Goal: Task Accomplishment & Management: Use online tool/utility

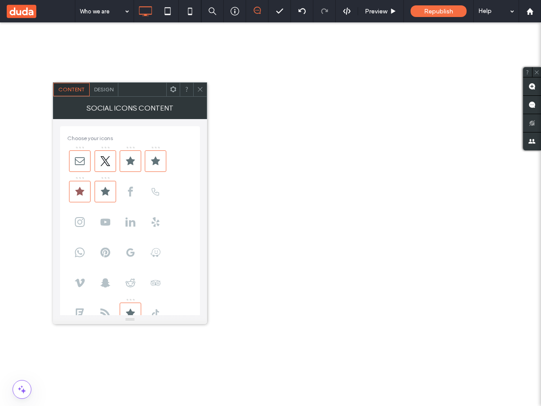
scroll to position [479, 0]
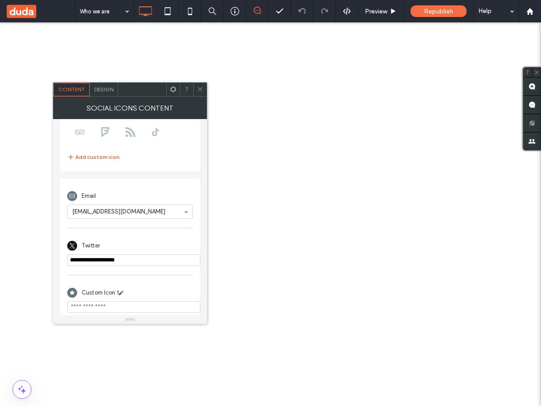
click at [99, 155] on button "Add custom icon" at bounding box center [93, 157] width 52 height 11
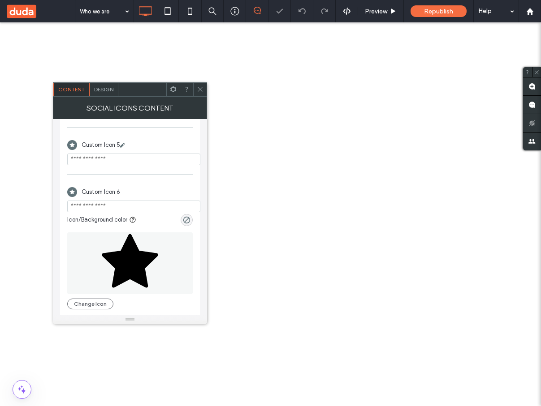
scroll to position [557, 0]
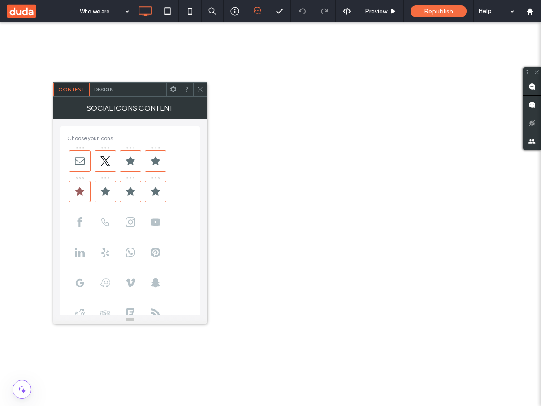
click at [188, 129] on div "Choose your icons Add custom icon" at bounding box center [130, 254] width 140 height 257
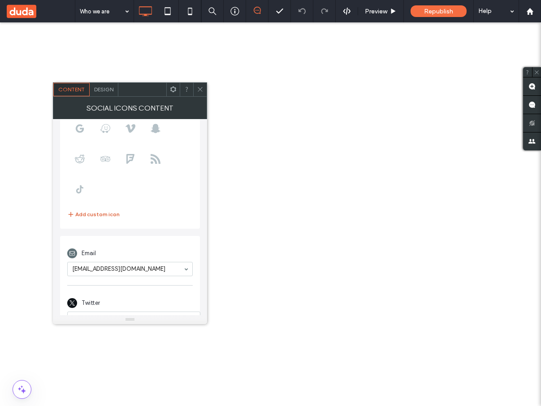
click at [105, 213] on button "Add custom icon" at bounding box center [93, 214] width 52 height 11
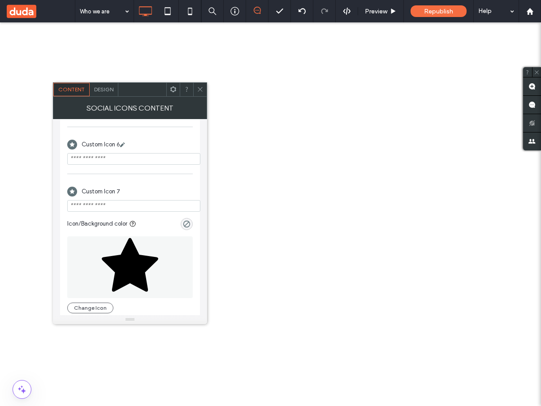
scroll to position [610, 0]
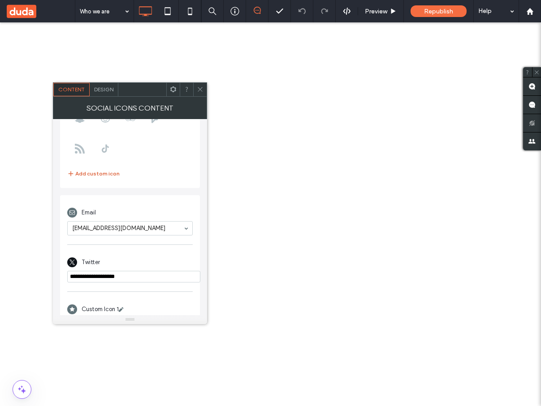
click at [105, 171] on button "Add custom icon" at bounding box center [93, 173] width 52 height 11
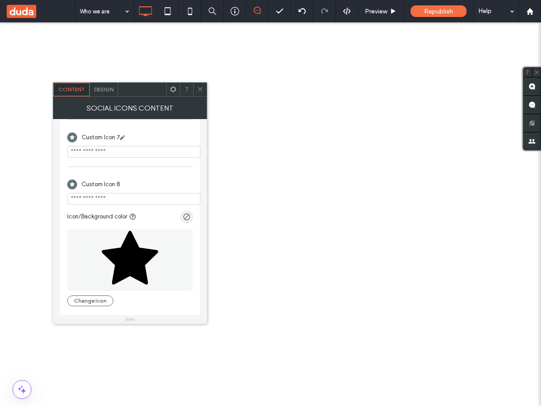
scroll to position [658, 0]
drag, startPoint x: 67, startPoint y: 216, endPoint x: 117, endPoint y: 216, distance: 49.7
click at [117, 216] on span "Icon/Background color" at bounding box center [97, 216] width 60 height 9
click at [185, 217] on icon "rgba(0, 0, 0, 0)" at bounding box center [187, 217] width 8 height 8
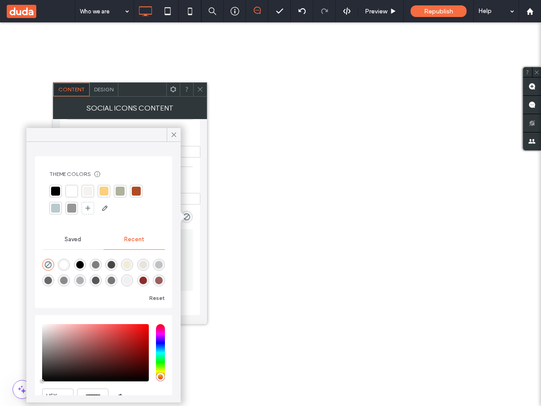
click at [136, 191] on div at bounding box center [136, 191] width 9 height 9
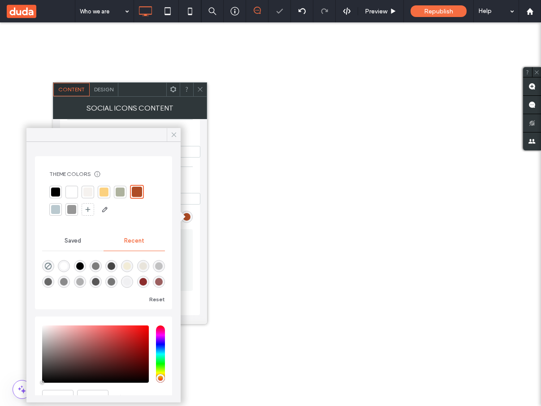
click at [174, 137] on icon at bounding box center [174, 135] width 8 height 8
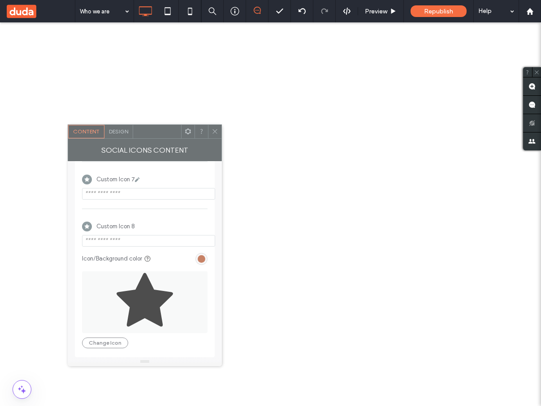
drag, startPoint x: 155, startPoint y: 90, endPoint x: 166, endPoint y: 132, distance: 42.8
click at [166, 132] on div at bounding box center [157, 131] width 48 height 13
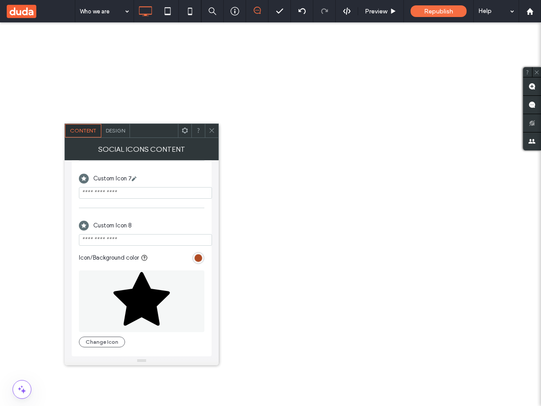
scroll to position [654, 0]
click at [147, 245] on input "url" at bounding box center [145, 240] width 133 height 12
click at [198, 258] on div "rgba(175, 76, 37, 1)" at bounding box center [198, 258] width 8 height 8
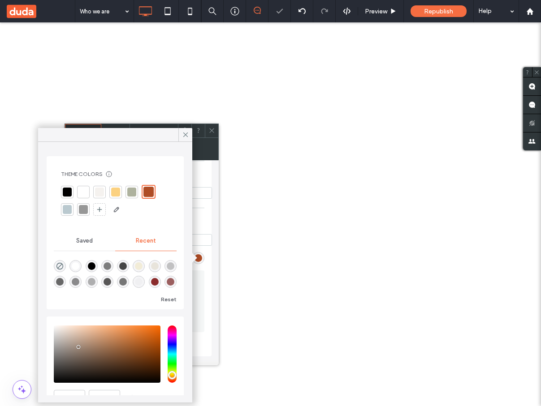
type input "*******"
drag, startPoint x: 90, startPoint y: 355, endPoint x: 78, endPoint y: 346, distance: 14.3
click at [78, 346] on div "saturation and value" at bounding box center [107, 354] width 107 height 57
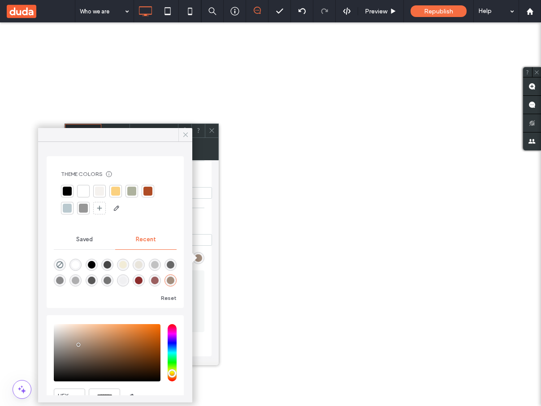
click at [184, 134] on icon at bounding box center [185, 135] width 8 height 8
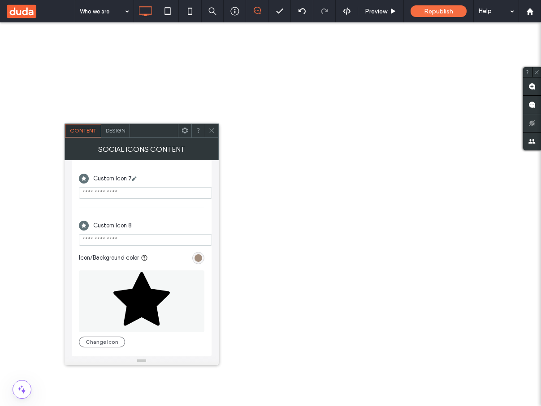
click at [211, 130] on icon at bounding box center [211, 130] width 7 height 7
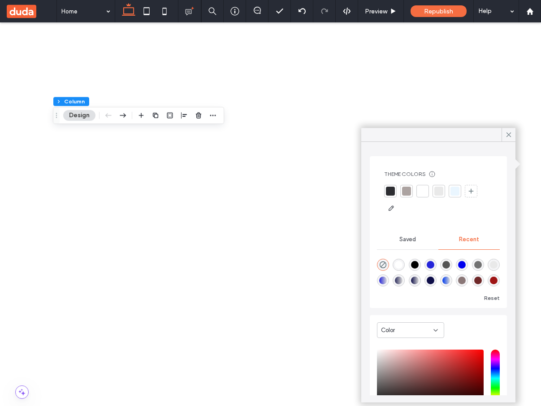
scroll to position [17, 0]
